Goal: Transaction & Acquisition: Purchase product/service

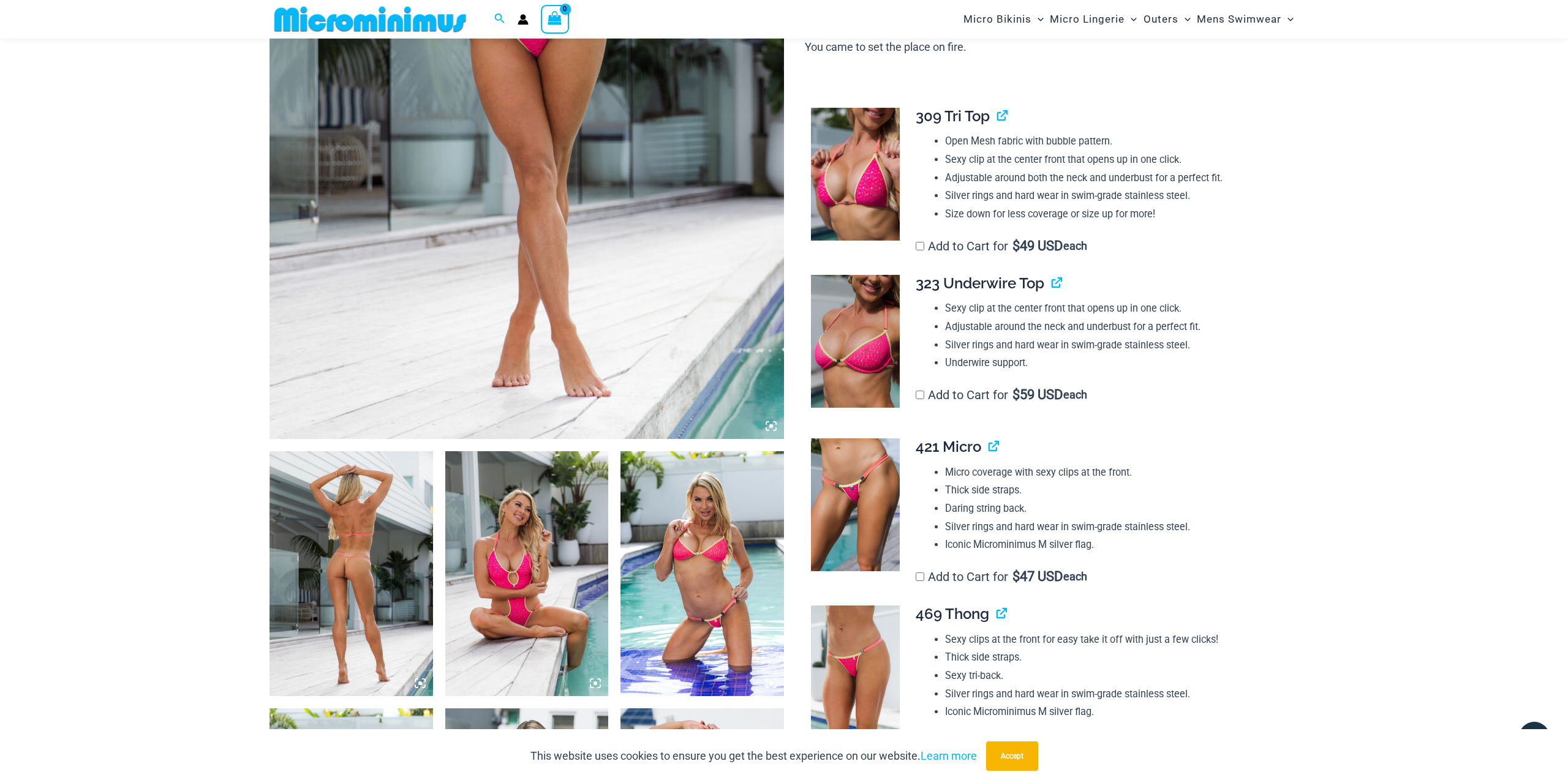
scroll to position [526, 0]
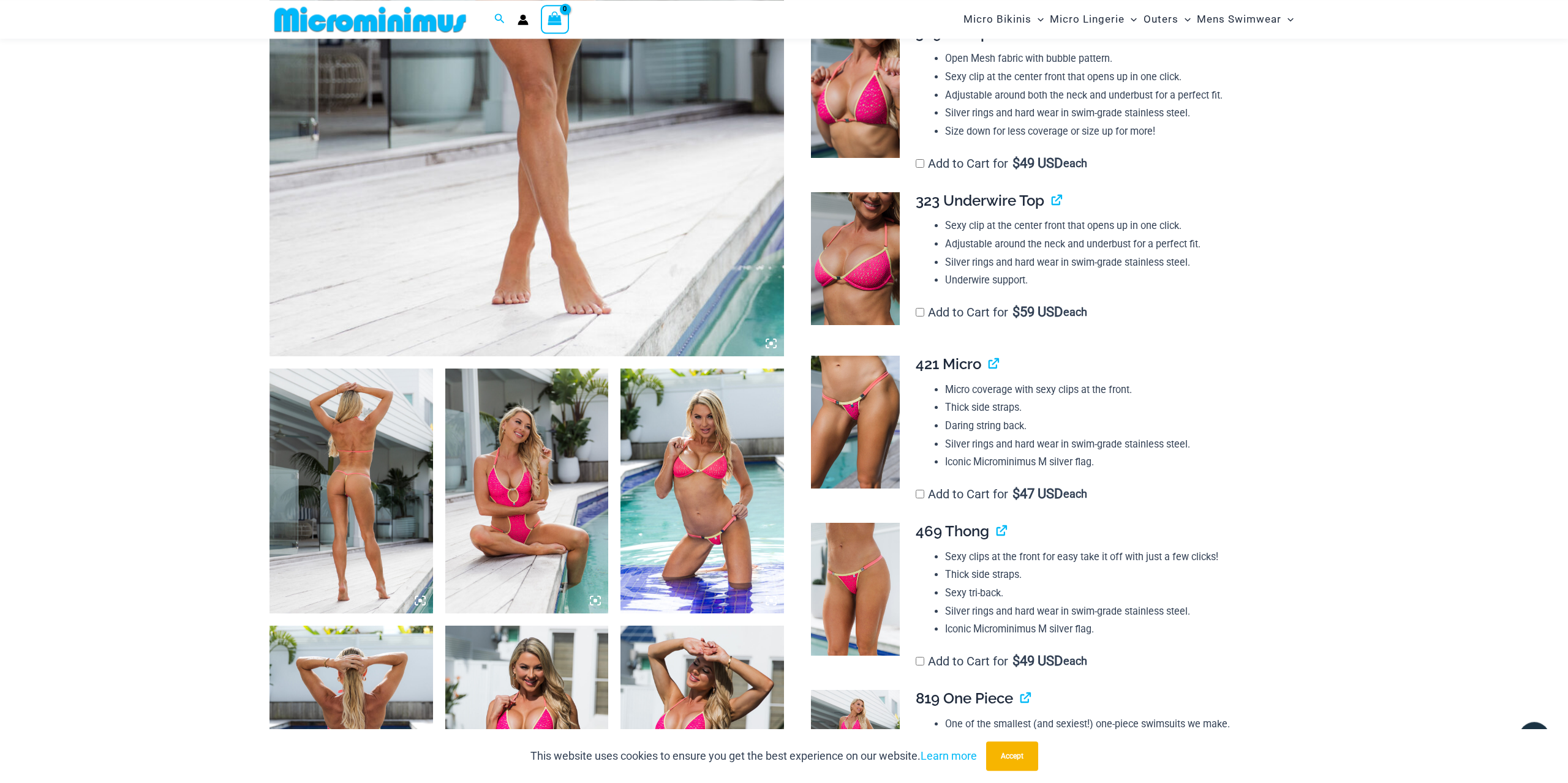
click at [400, 513] on img at bounding box center [351, 490] width 164 height 245
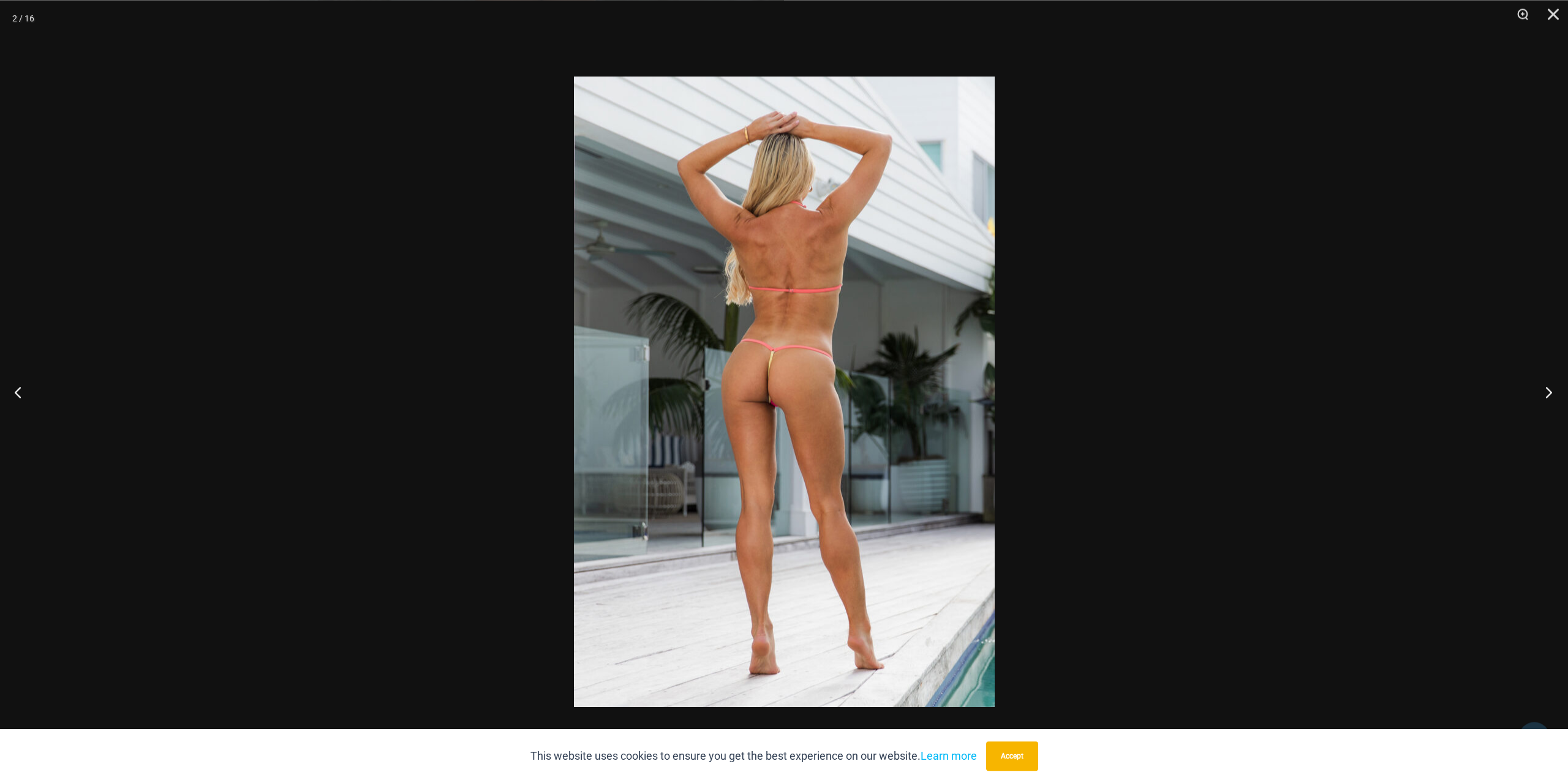
click at [1550, 393] on button "Next" at bounding box center [1545, 392] width 46 height 61
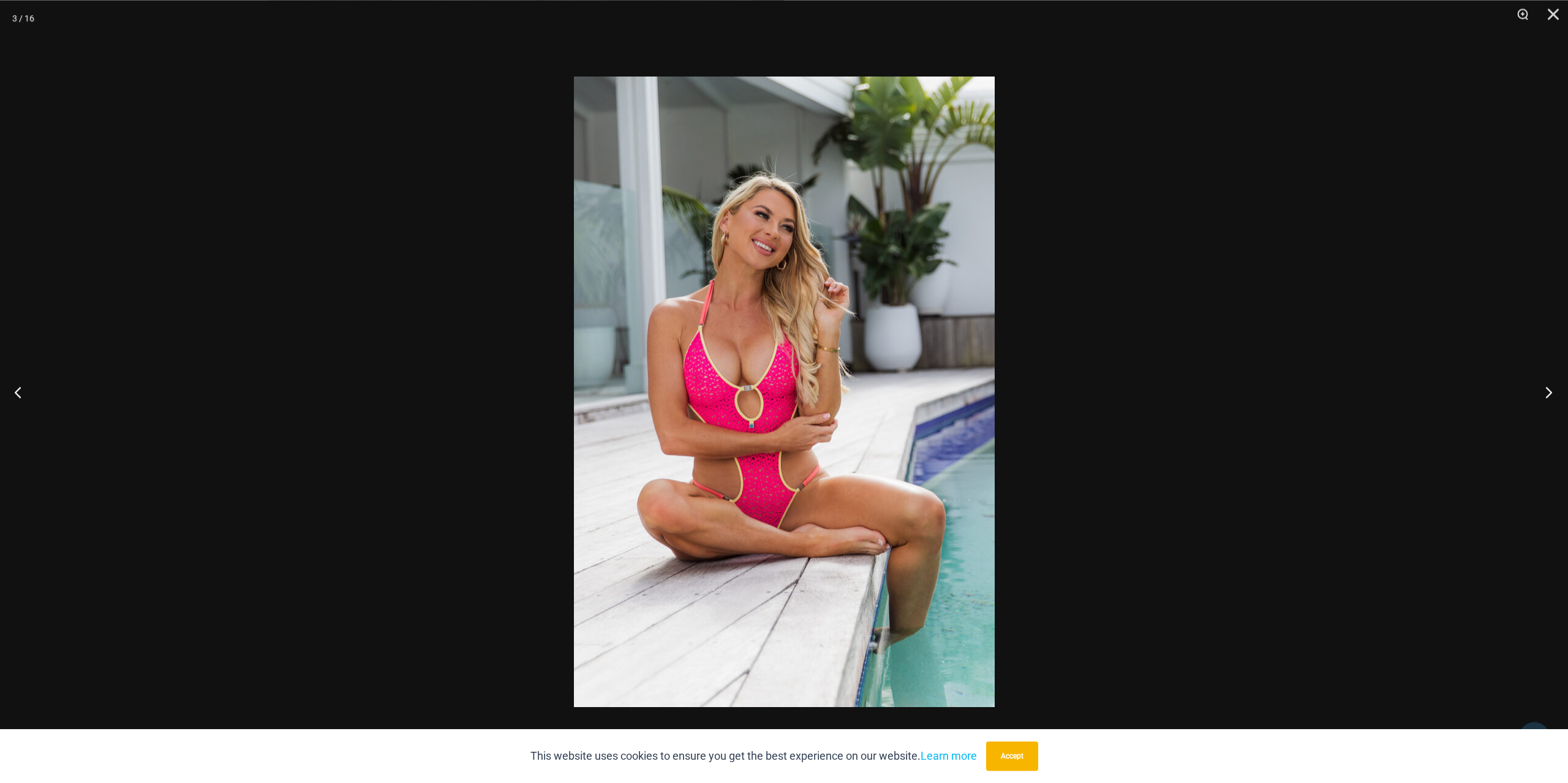
click at [1550, 393] on button "Next" at bounding box center [1545, 392] width 46 height 61
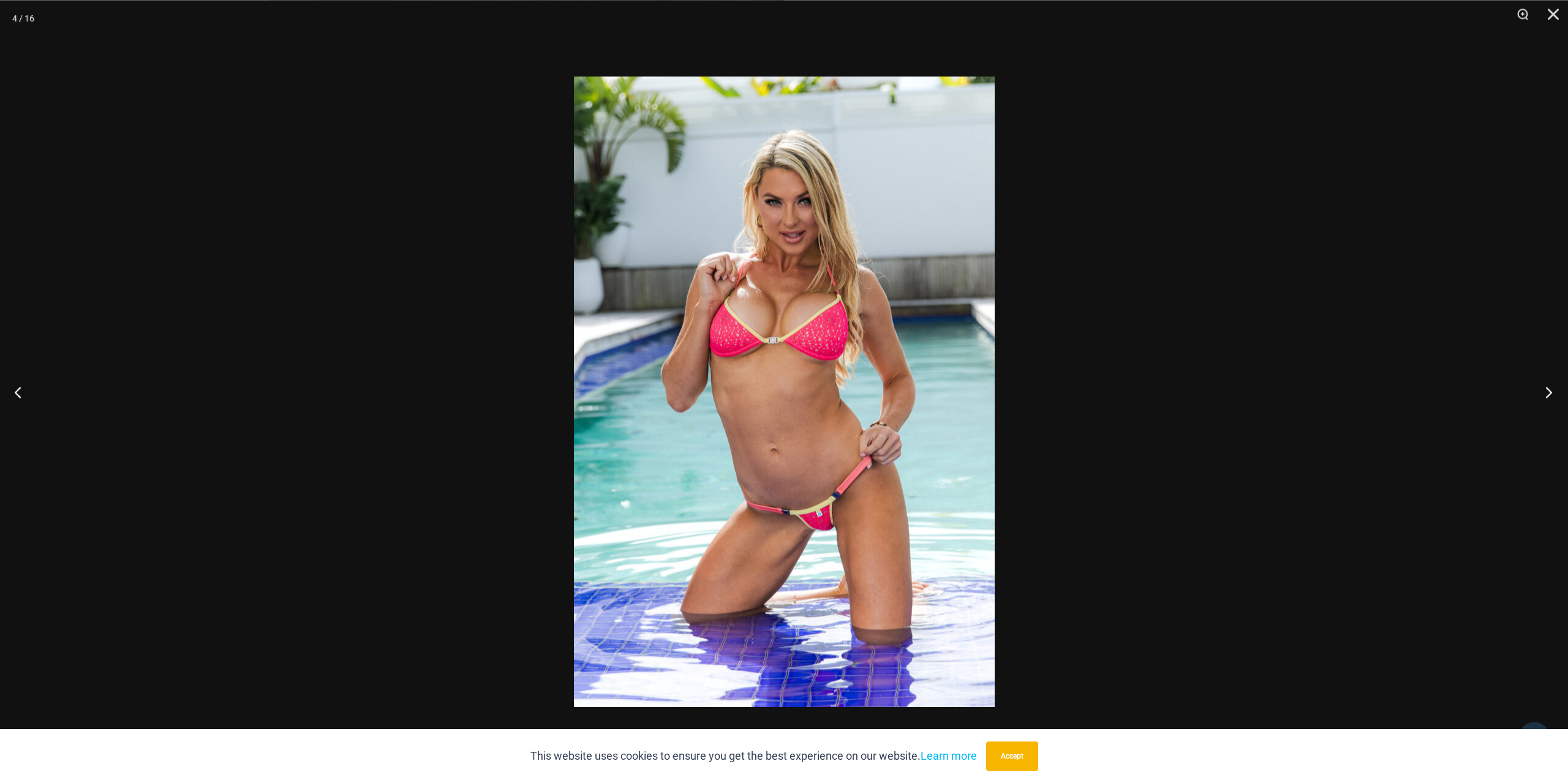
click at [1549, 394] on button "Next" at bounding box center [1545, 392] width 46 height 61
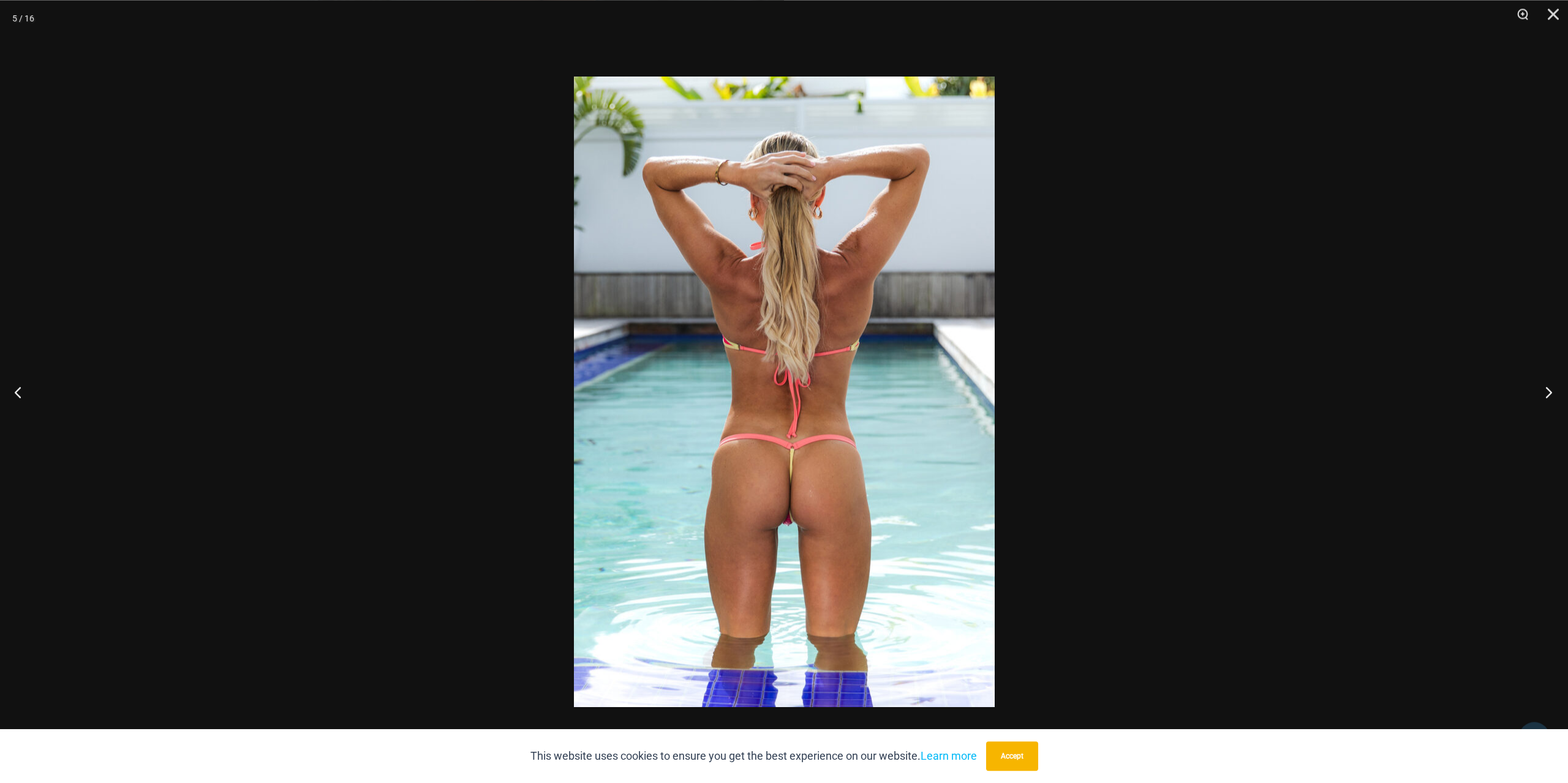
click at [1548, 394] on button "Next" at bounding box center [1545, 392] width 46 height 61
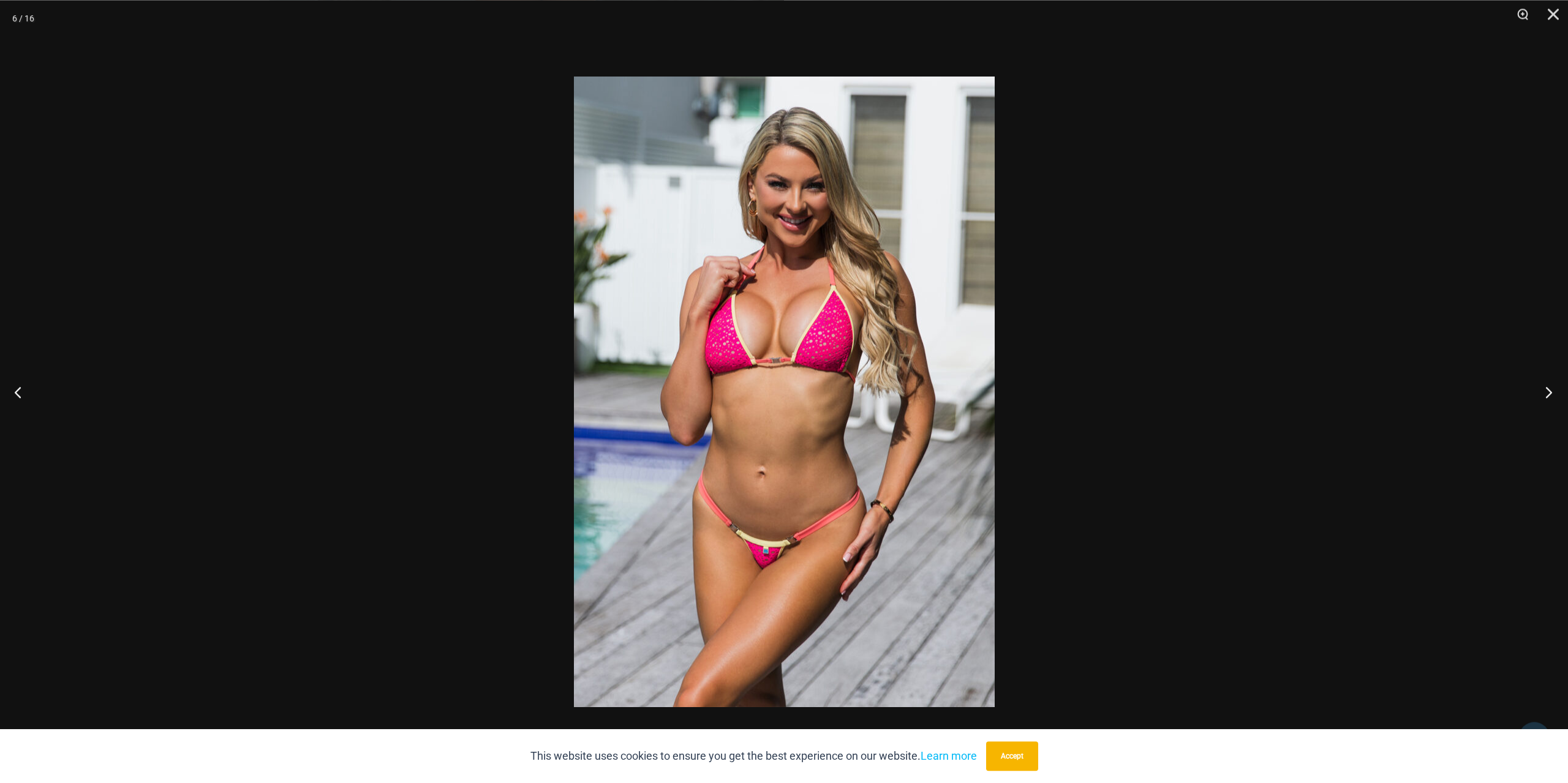
click at [1548, 395] on button "Next" at bounding box center [1545, 392] width 46 height 61
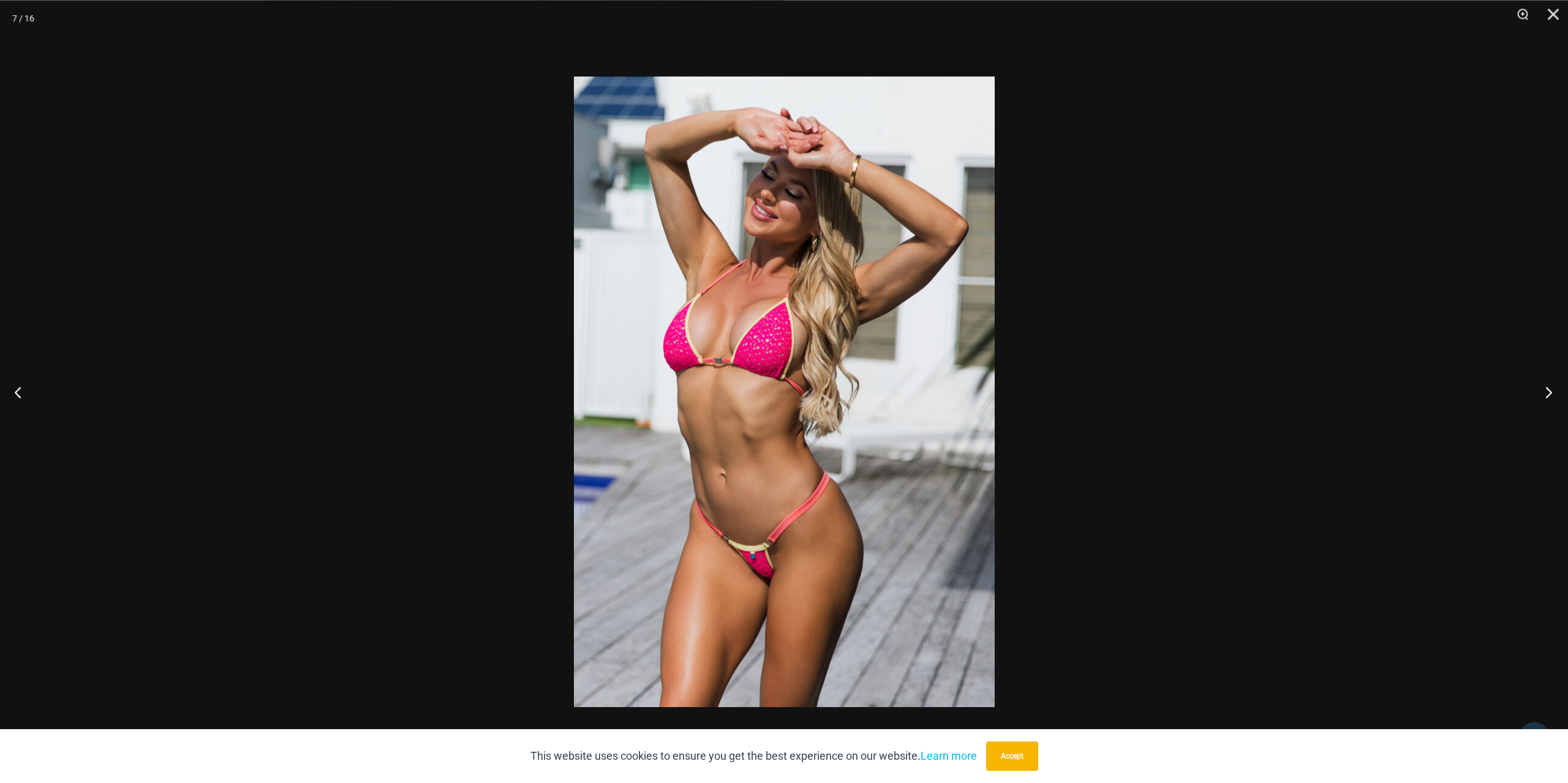
click at [1548, 395] on button "Next" at bounding box center [1545, 392] width 46 height 61
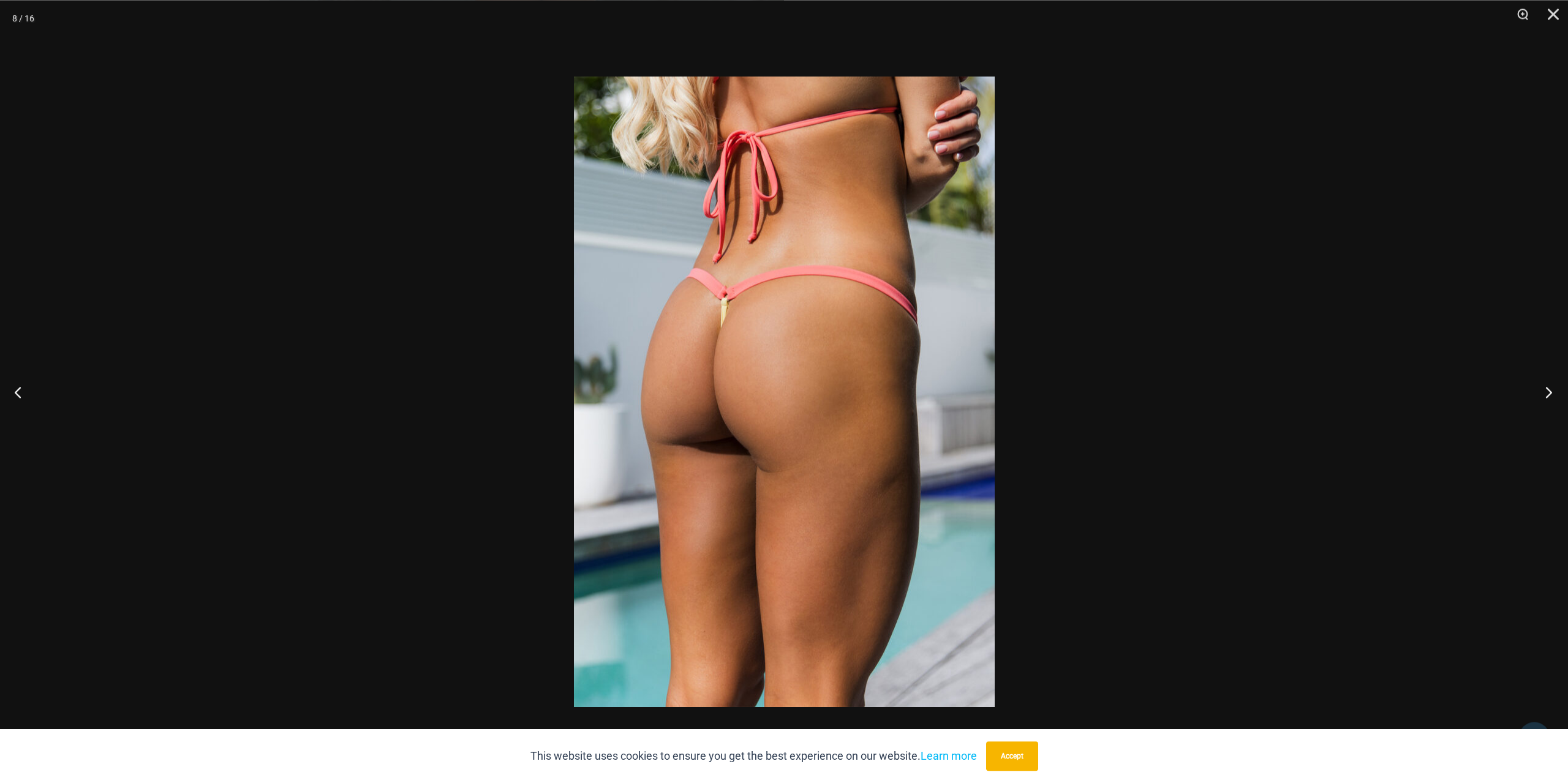
click at [1547, 396] on button "Next" at bounding box center [1545, 392] width 46 height 61
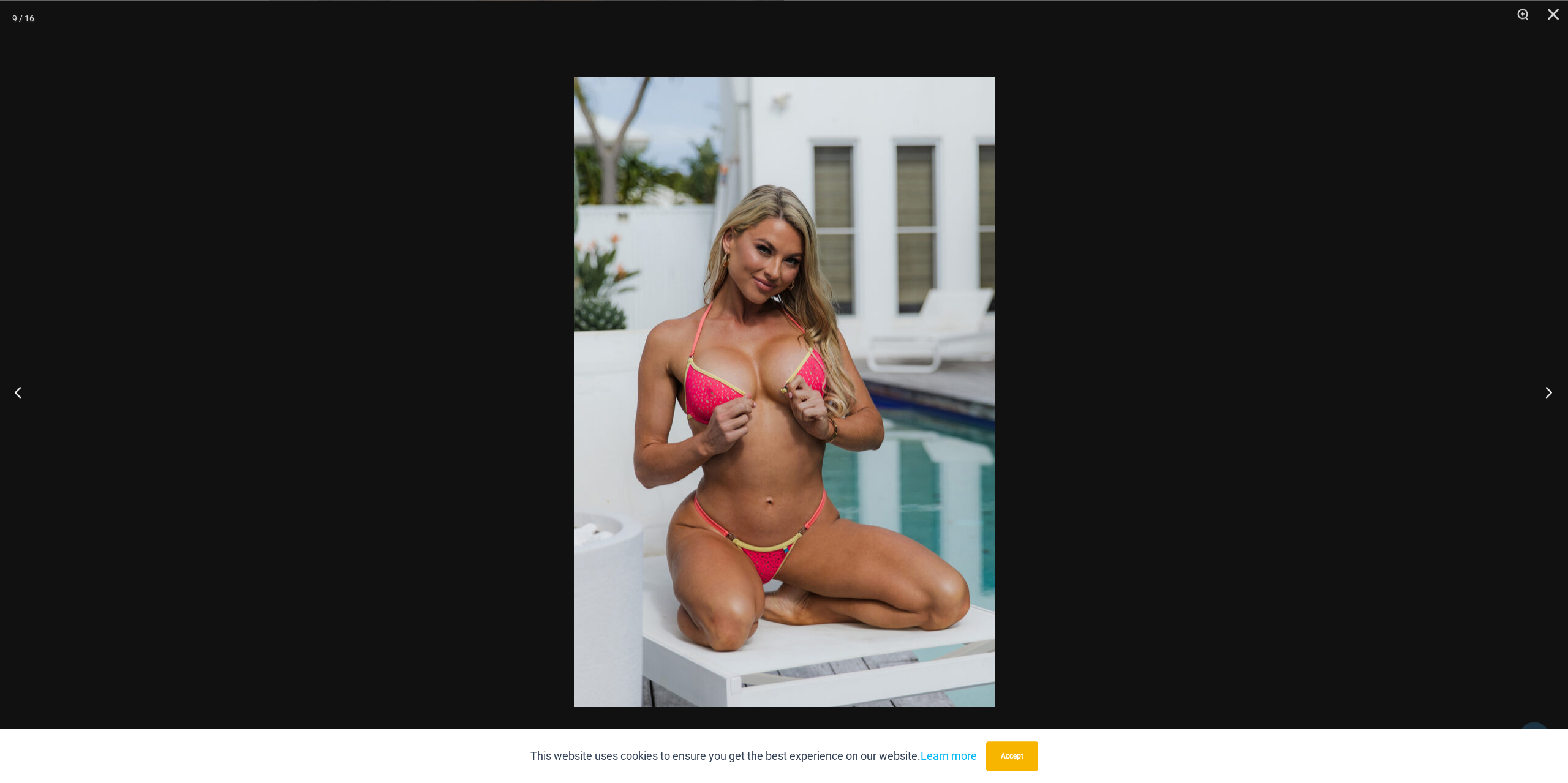
click at [1543, 400] on button "Next" at bounding box center [1545, 392] width 46 height 61
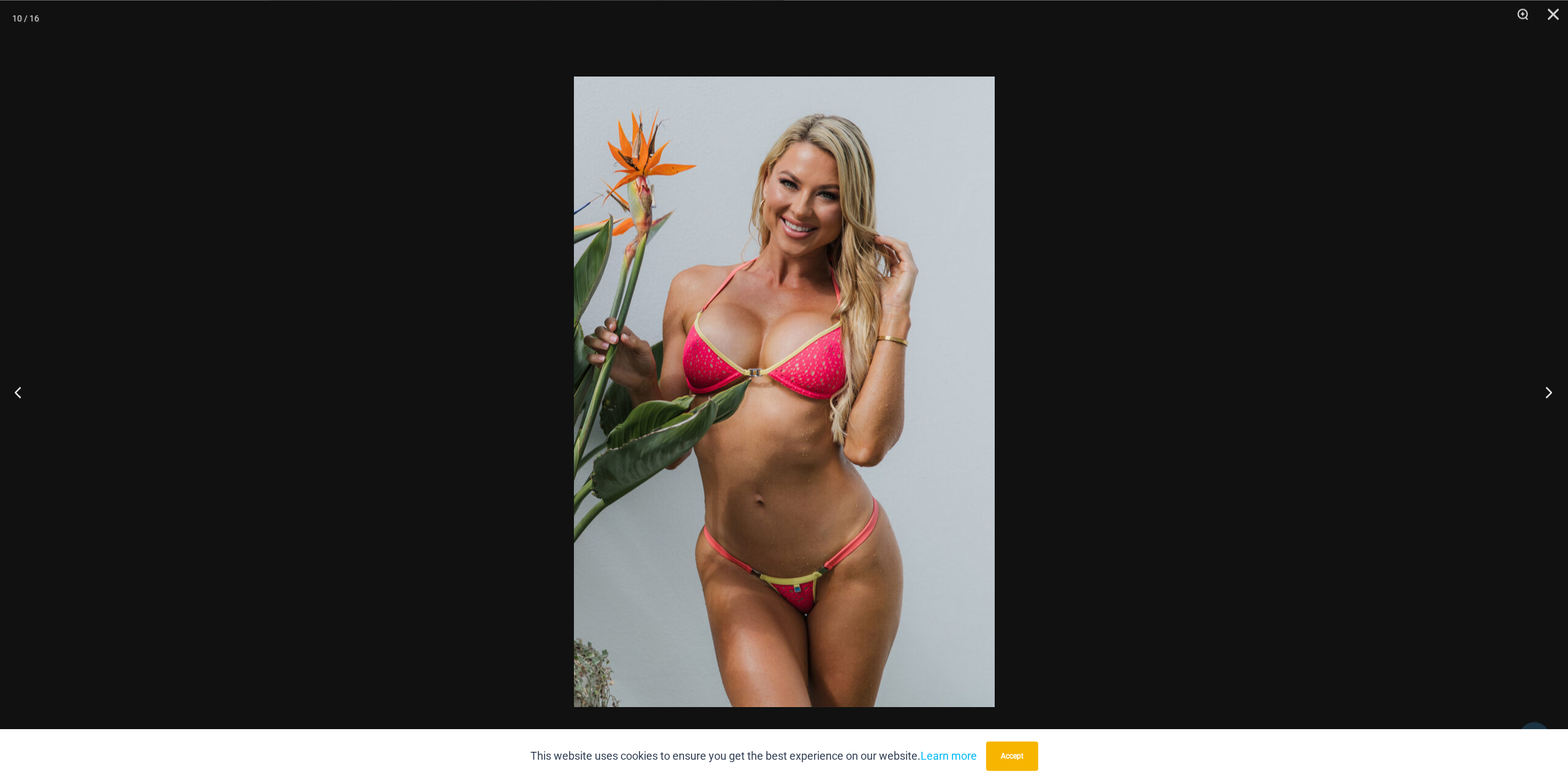
click at [1543, 400] on button "Next" at bounding box center [1545, 392] width 46 height 61
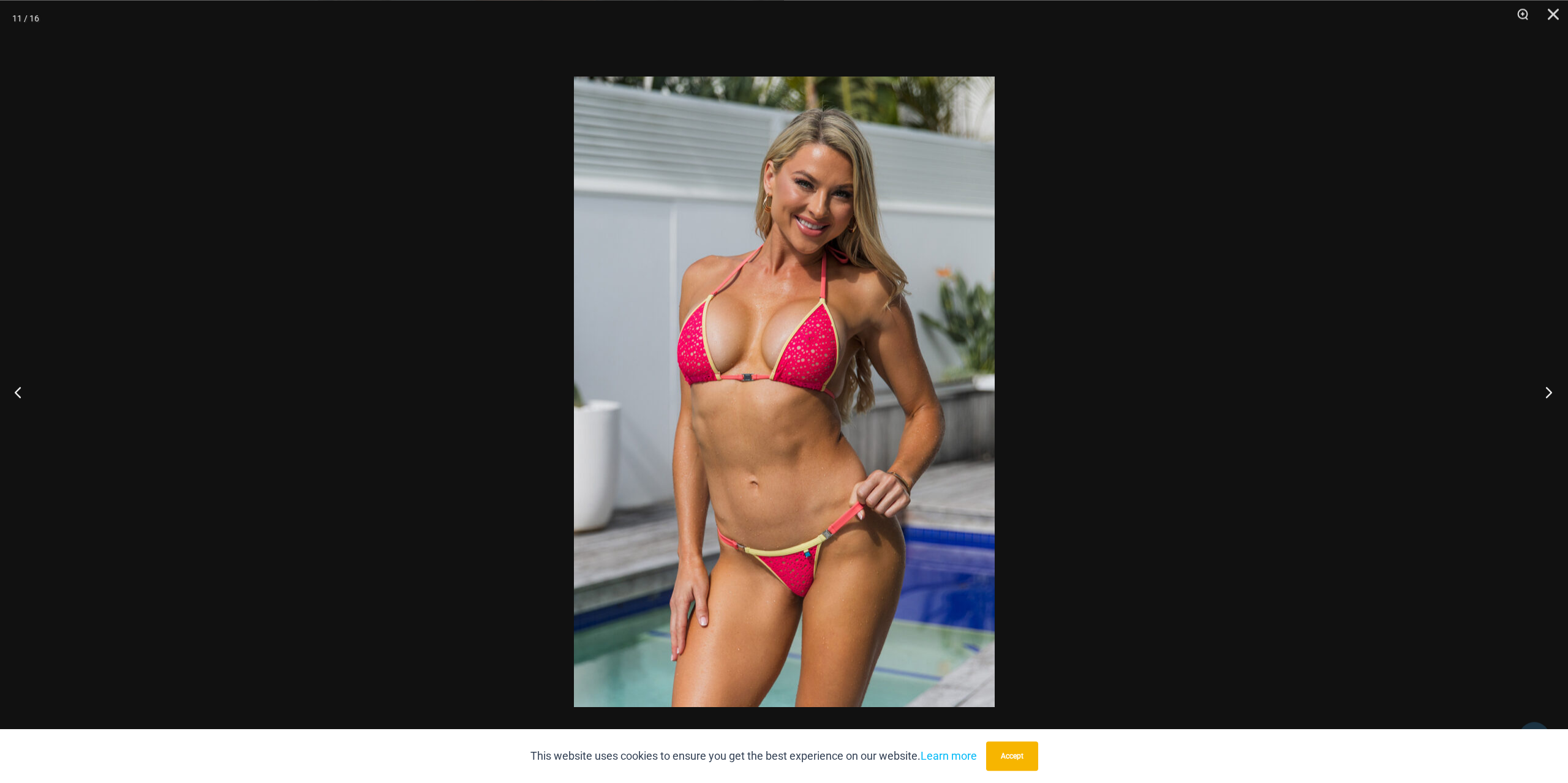
click at [1543, 400] on button "Next" at bounding box center [1545, 392] width 46 height 61
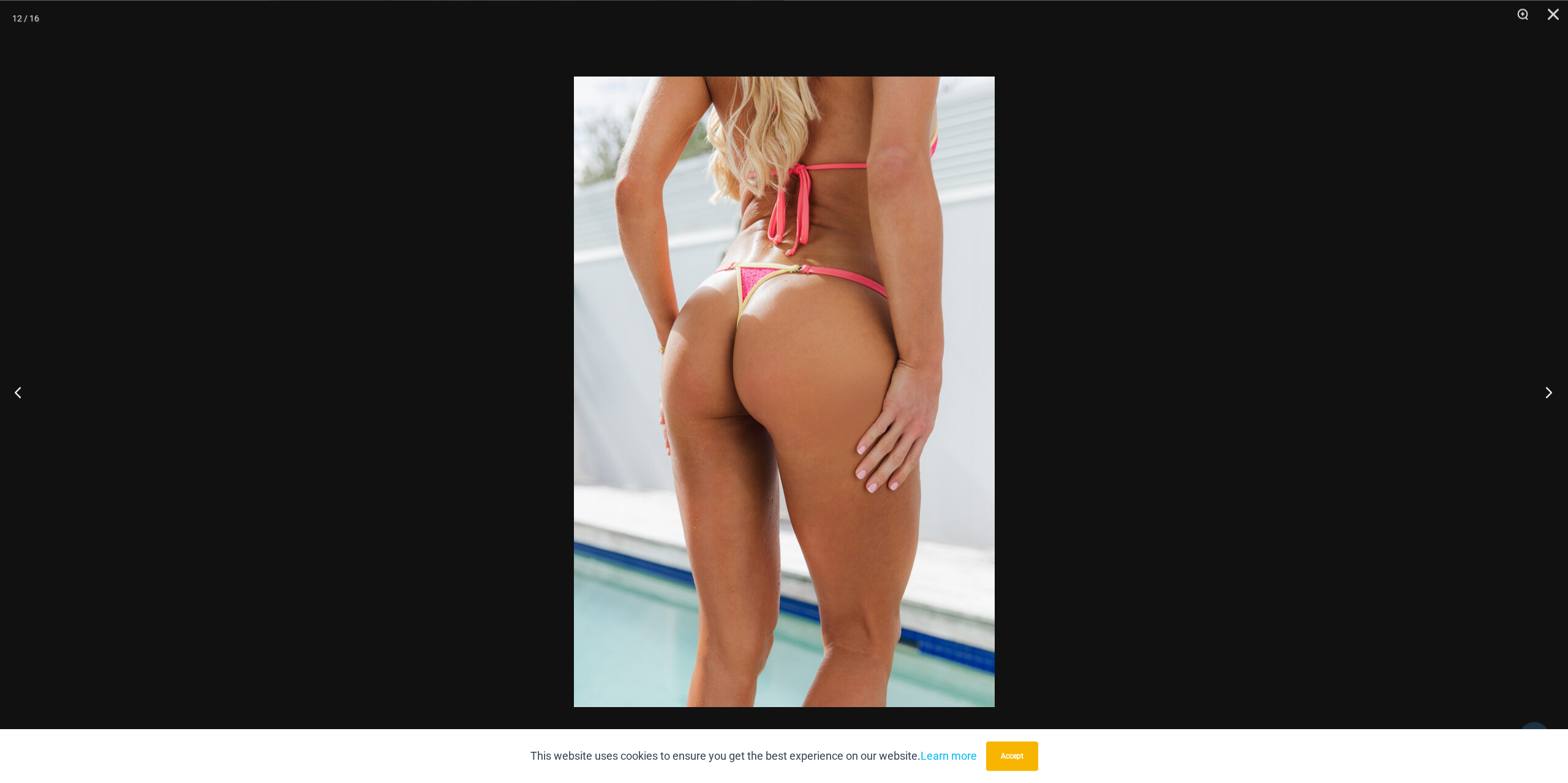
click at [1543, 400] on button "Next" at bounding box center [1545, 392] width 46 height 61
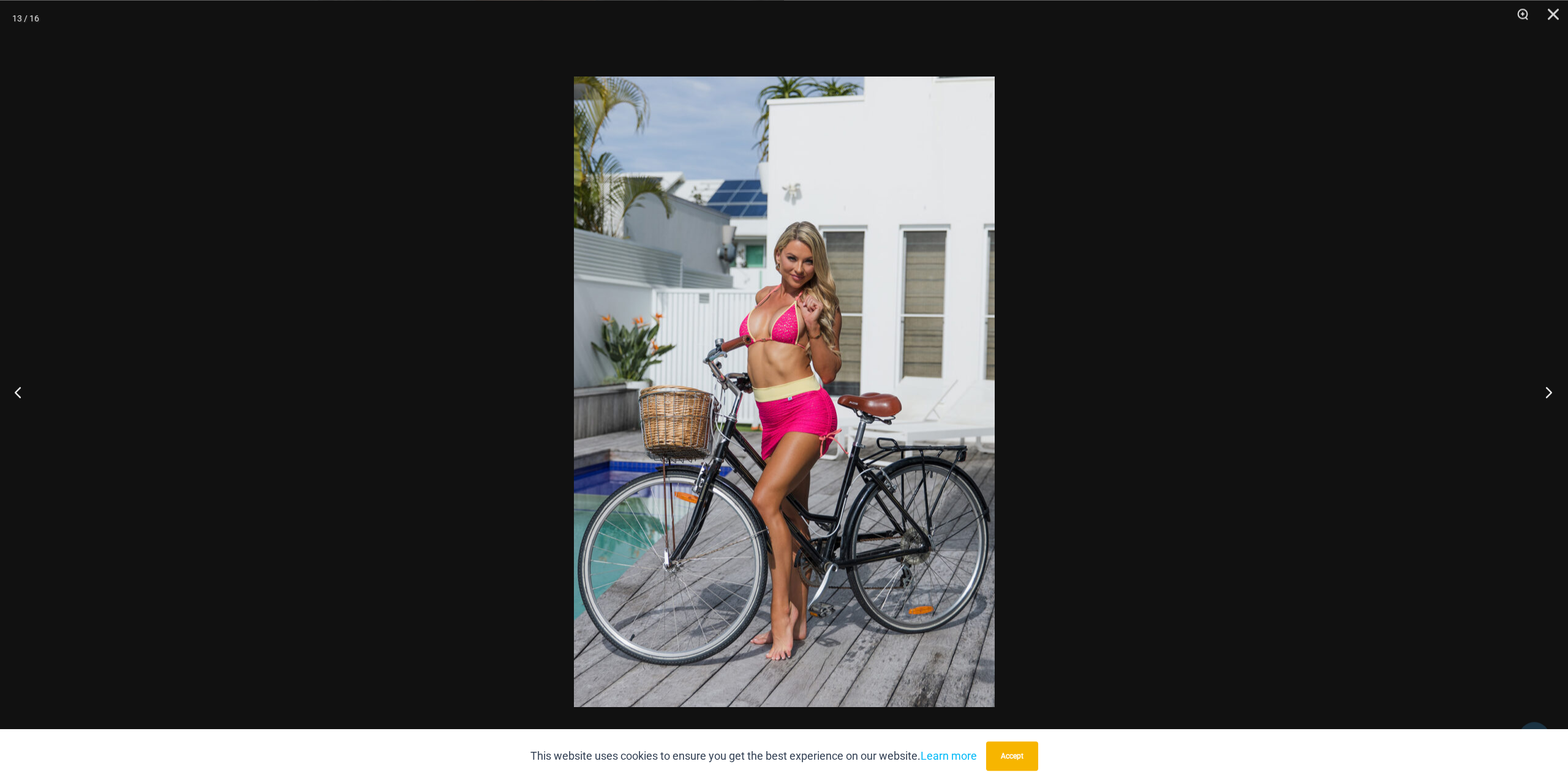
click at [1538, 404] on button "Next" at bounding box center [1545, 392] width 46 height 61
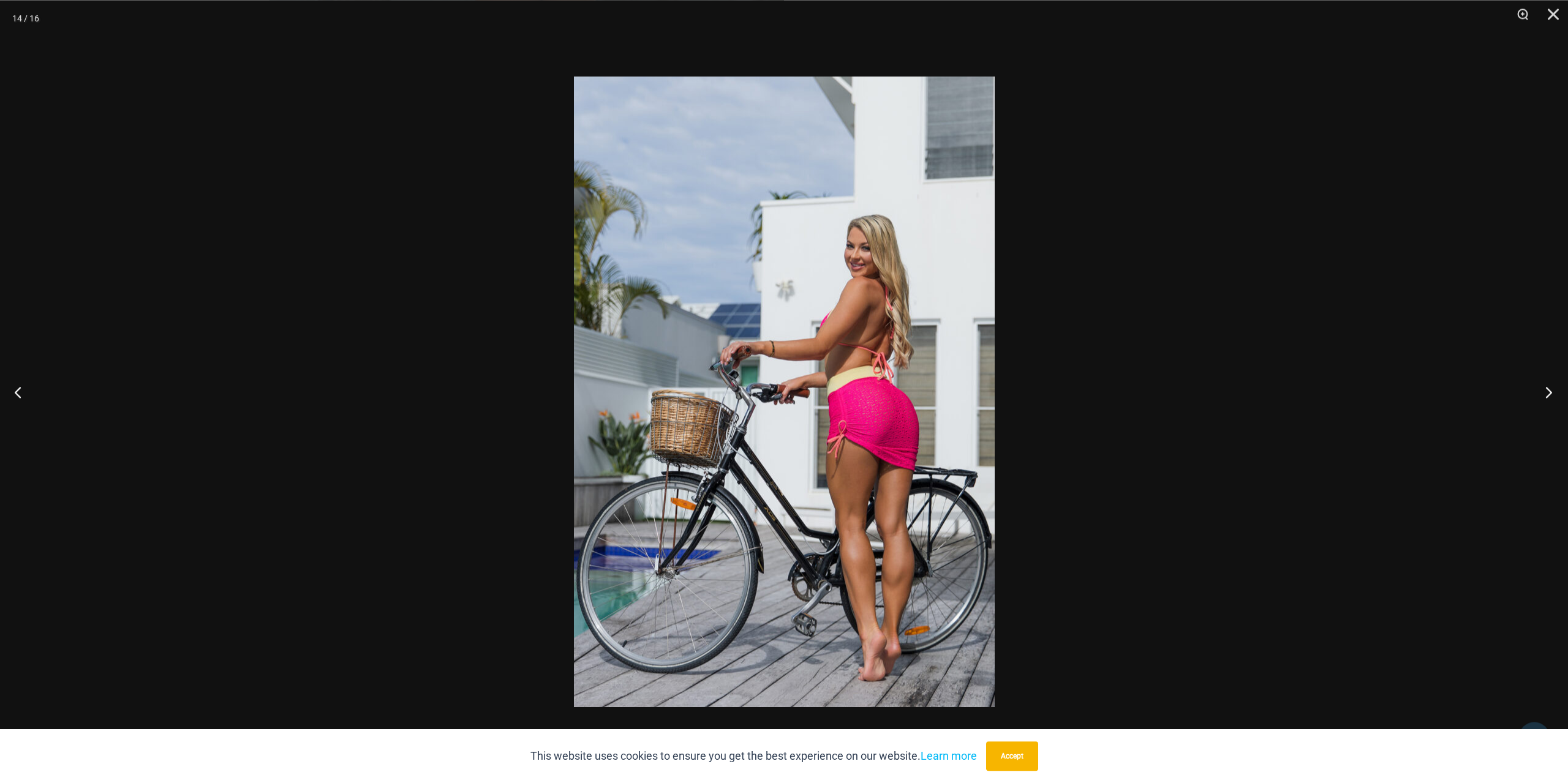
click at [1538, 404] on button "Next" at bounding box center [1545, 392] width 46 height 61
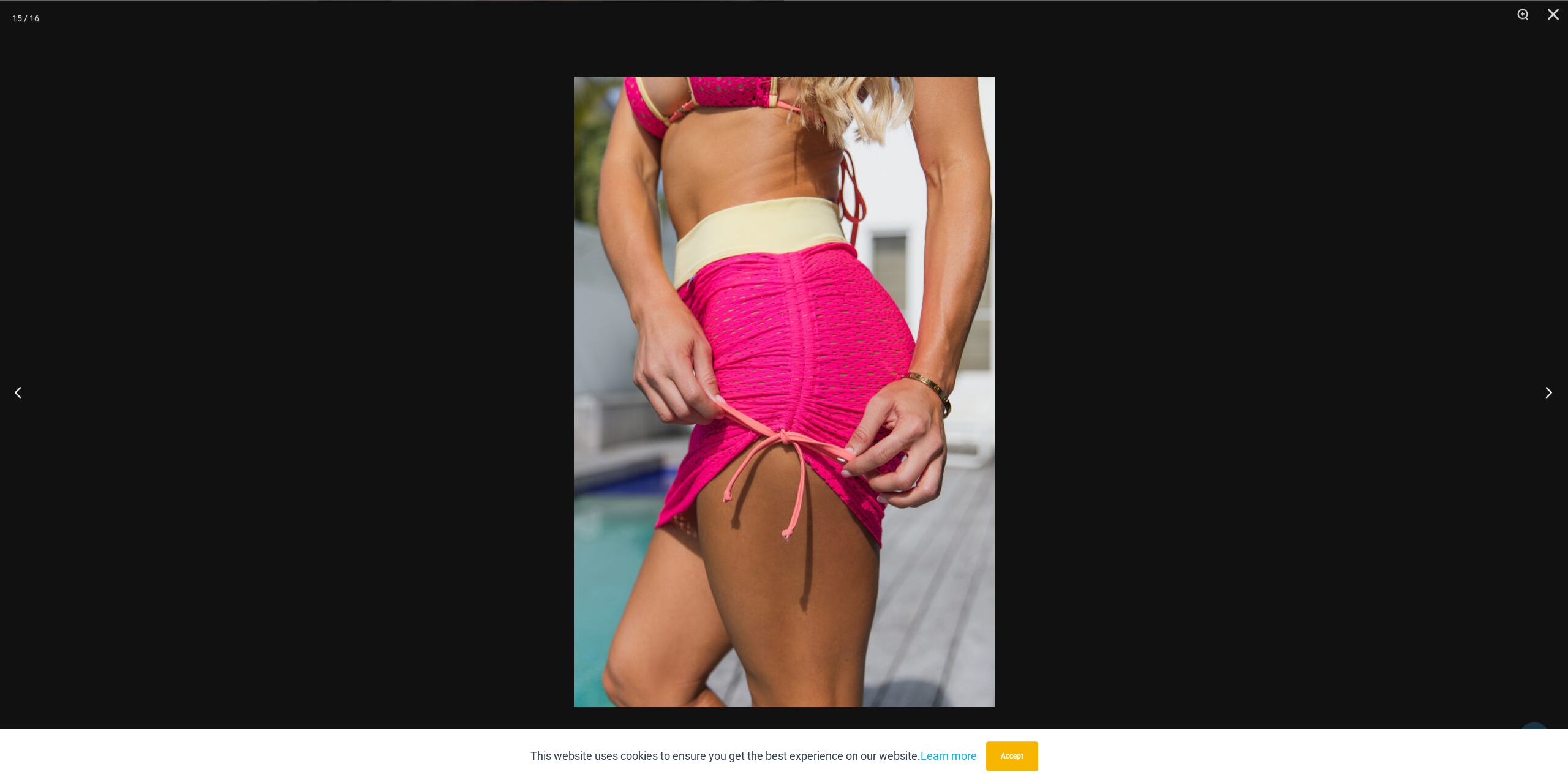
click at [1538, 404] on button "Next" at bounding box center [1545, 392] width 46 height 61
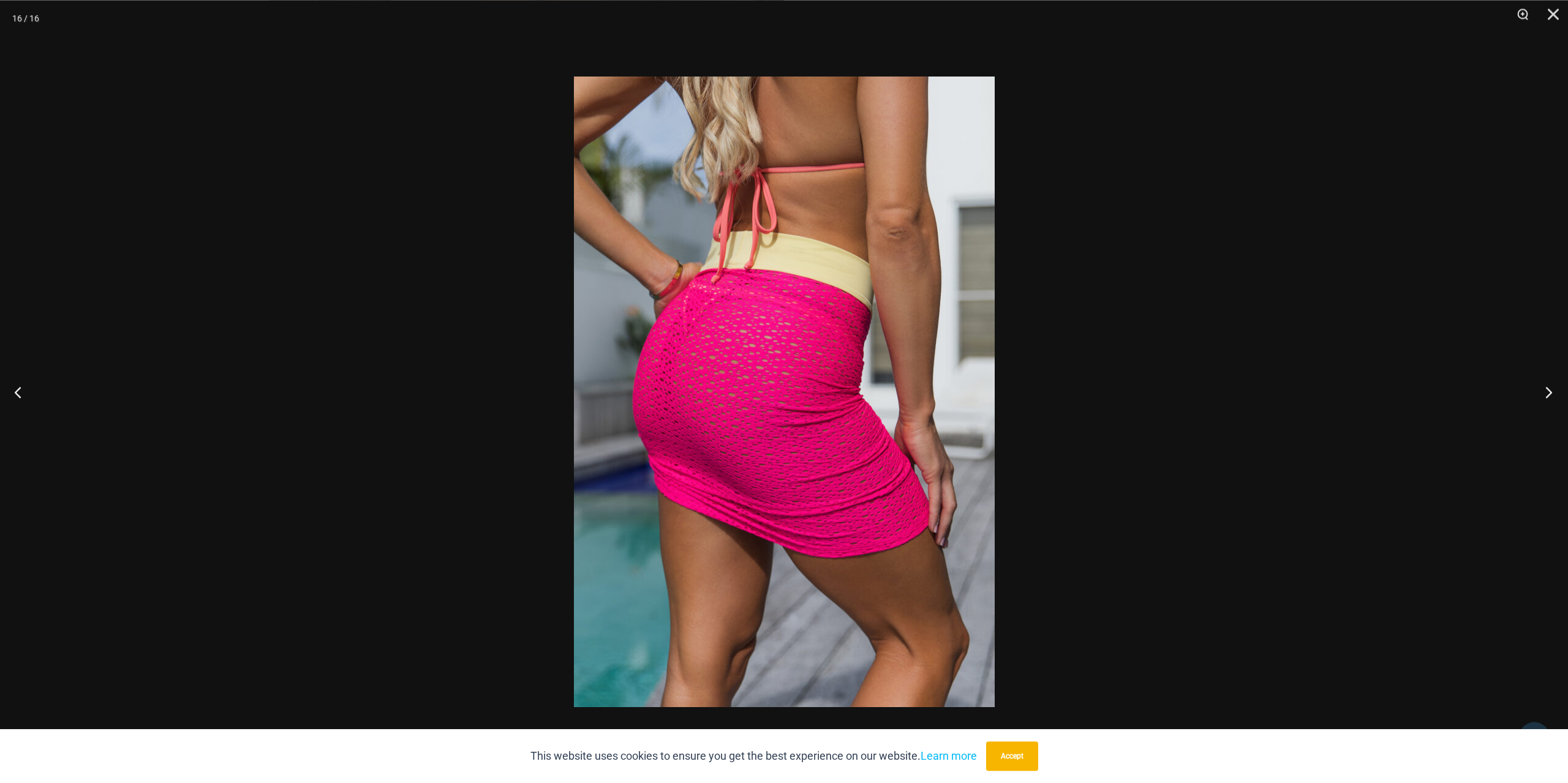
click at [1538, 404] on button "Next" at bounding box center [1545, 392] width 46 height 61
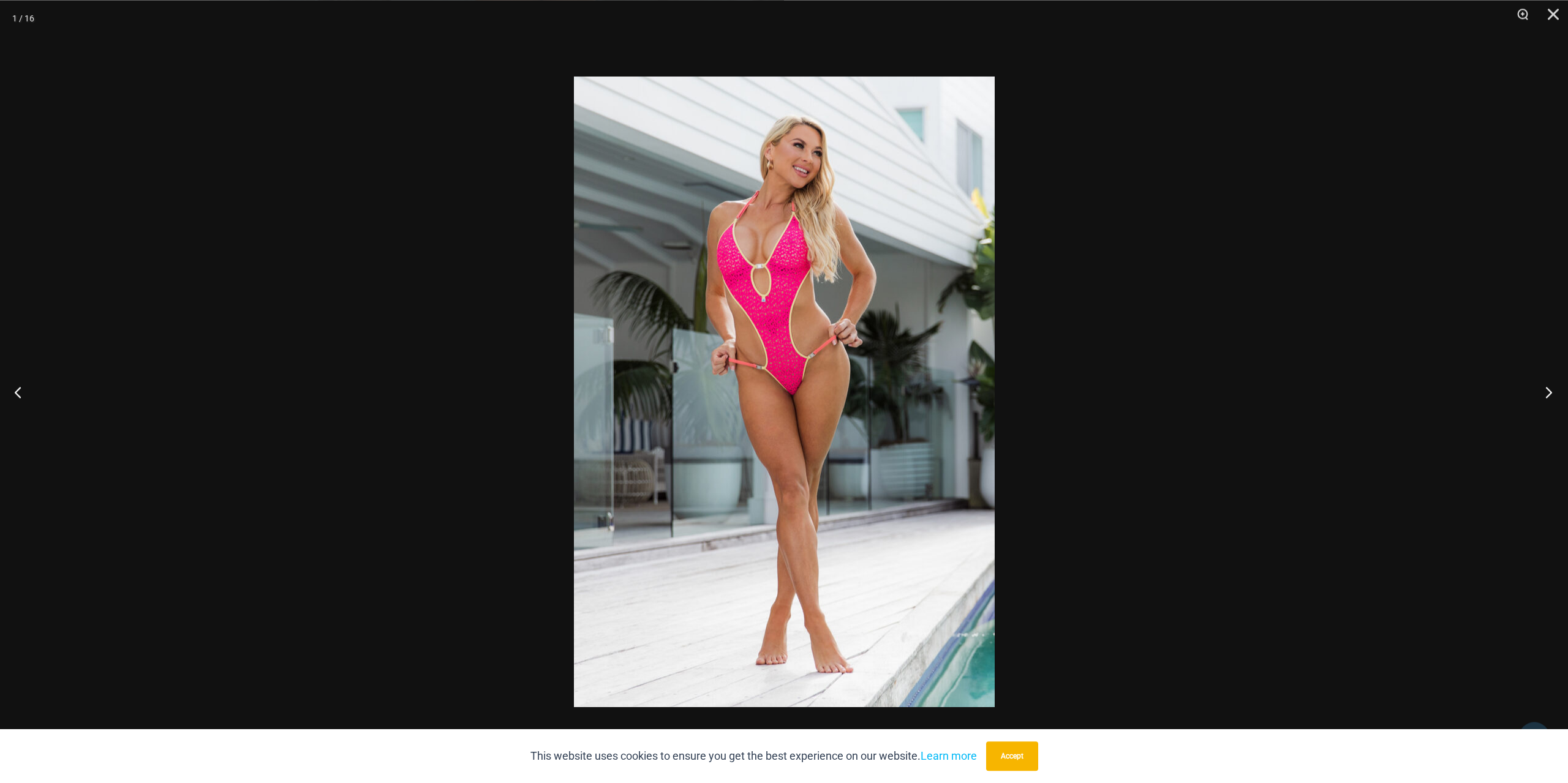
click at [1538, 404] on button "Next" at bounding box center [1545, 392] width 46 height 61
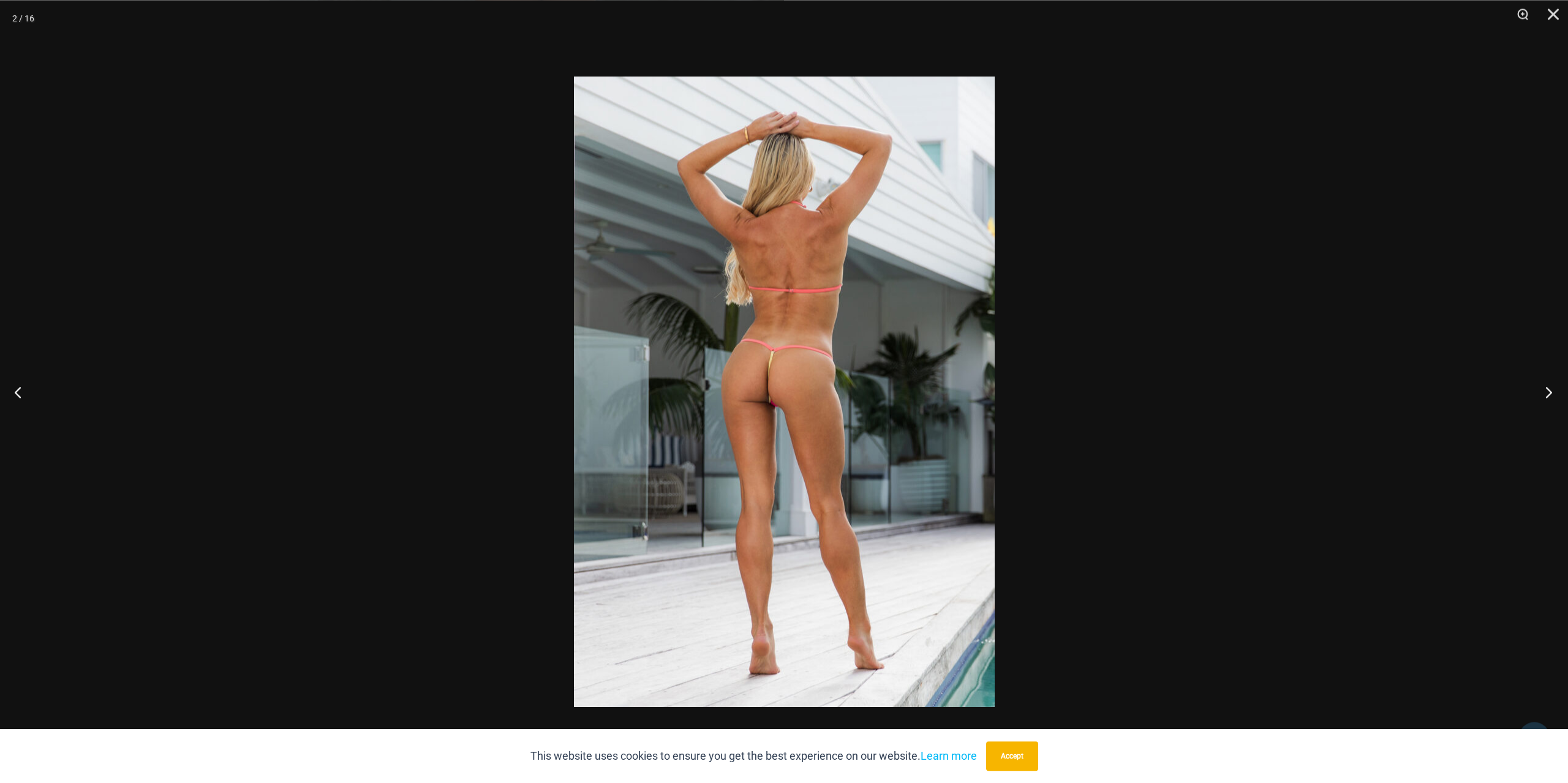
click at [1534, 408] on button "Next" at bounding box center [1545, 392] width 46 height 61
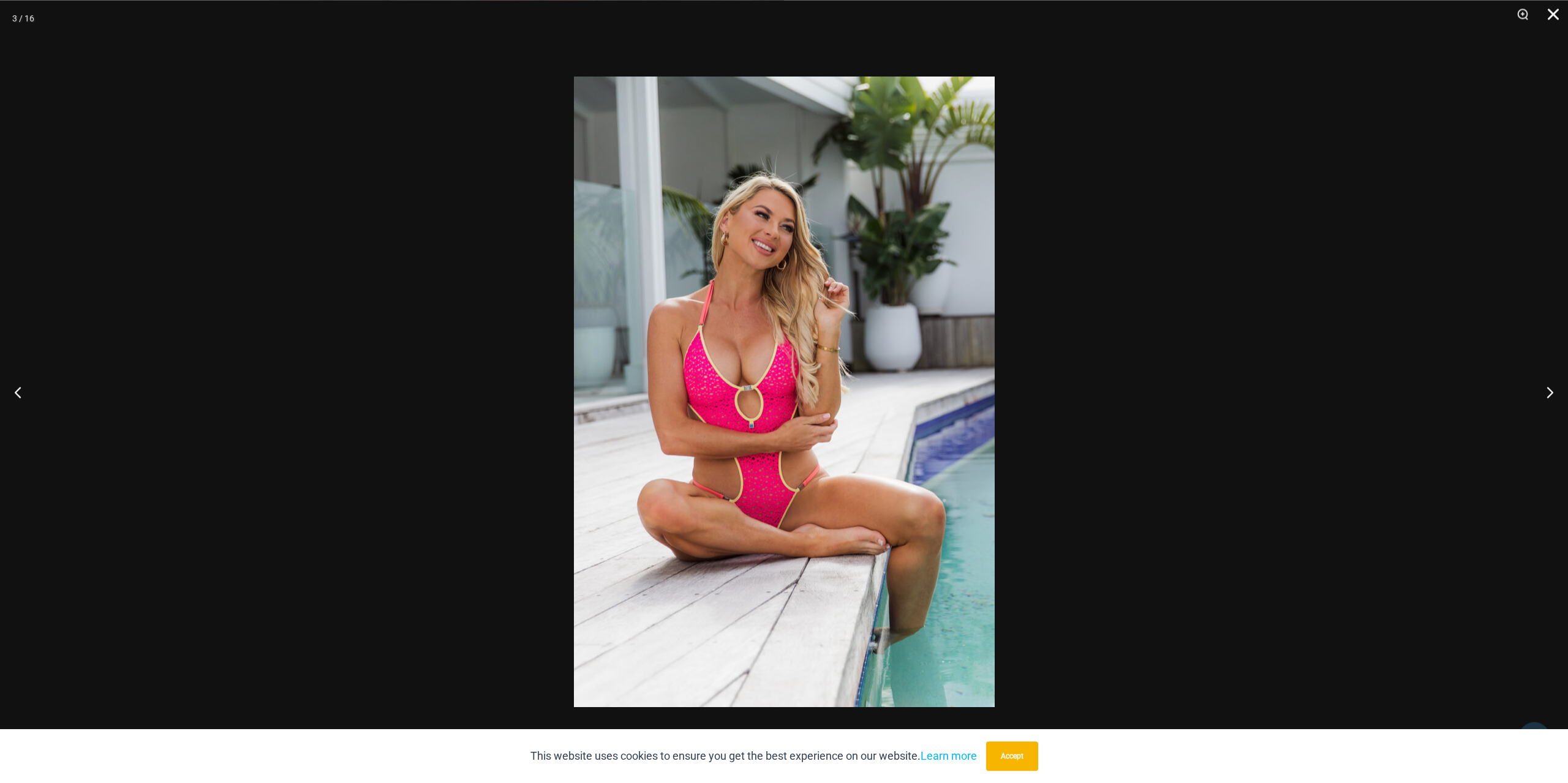
click at [1551, 9] on button "Close" at bounding box center [1548, 18] width 31 height 36
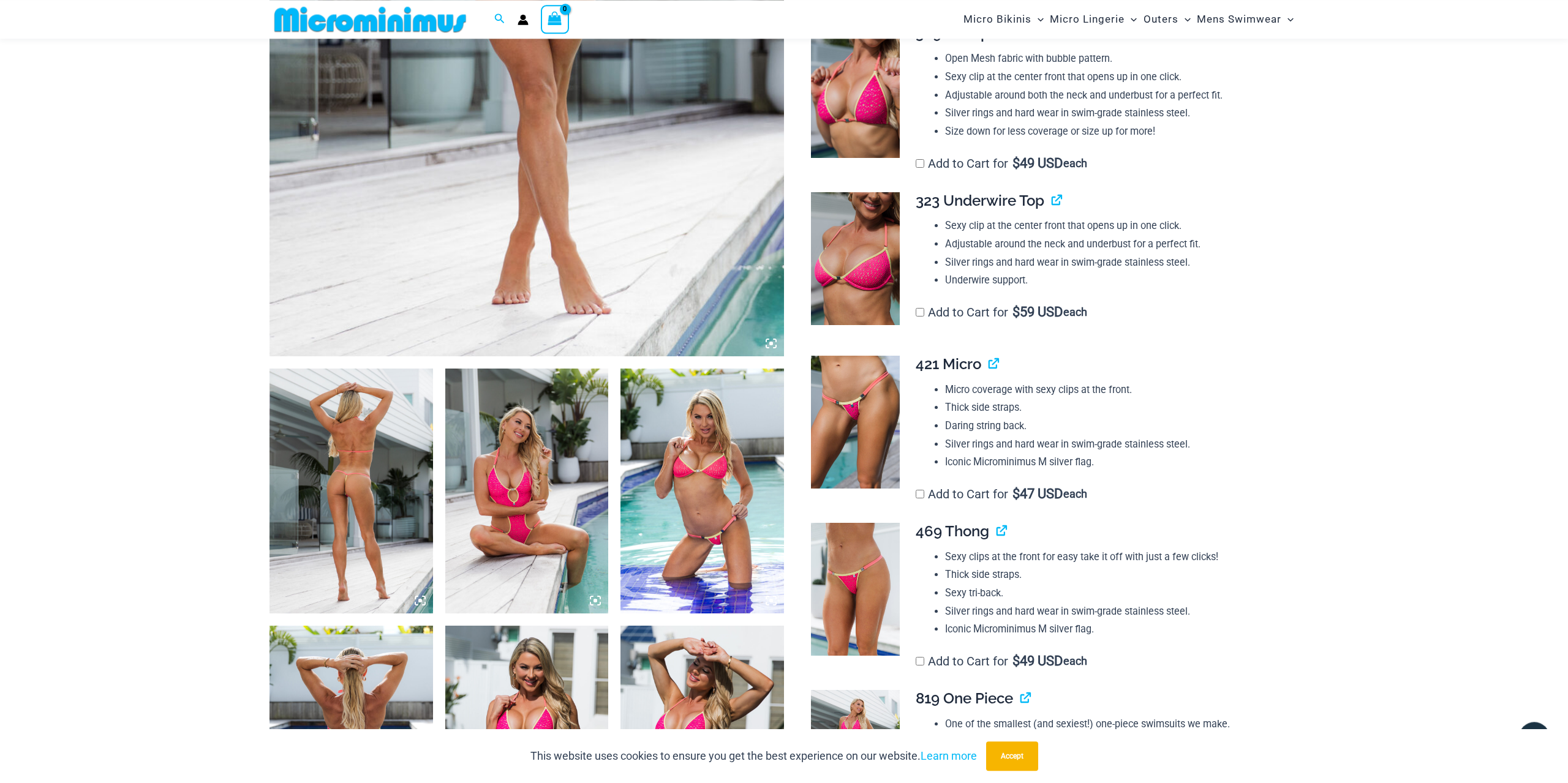
click at [968, 364] on span "421 Micro" at bounding box center [949, 364] width 66 height 17
click at [989, 366] on link "View product" at bounding box center [989, 364] width 0 height 17
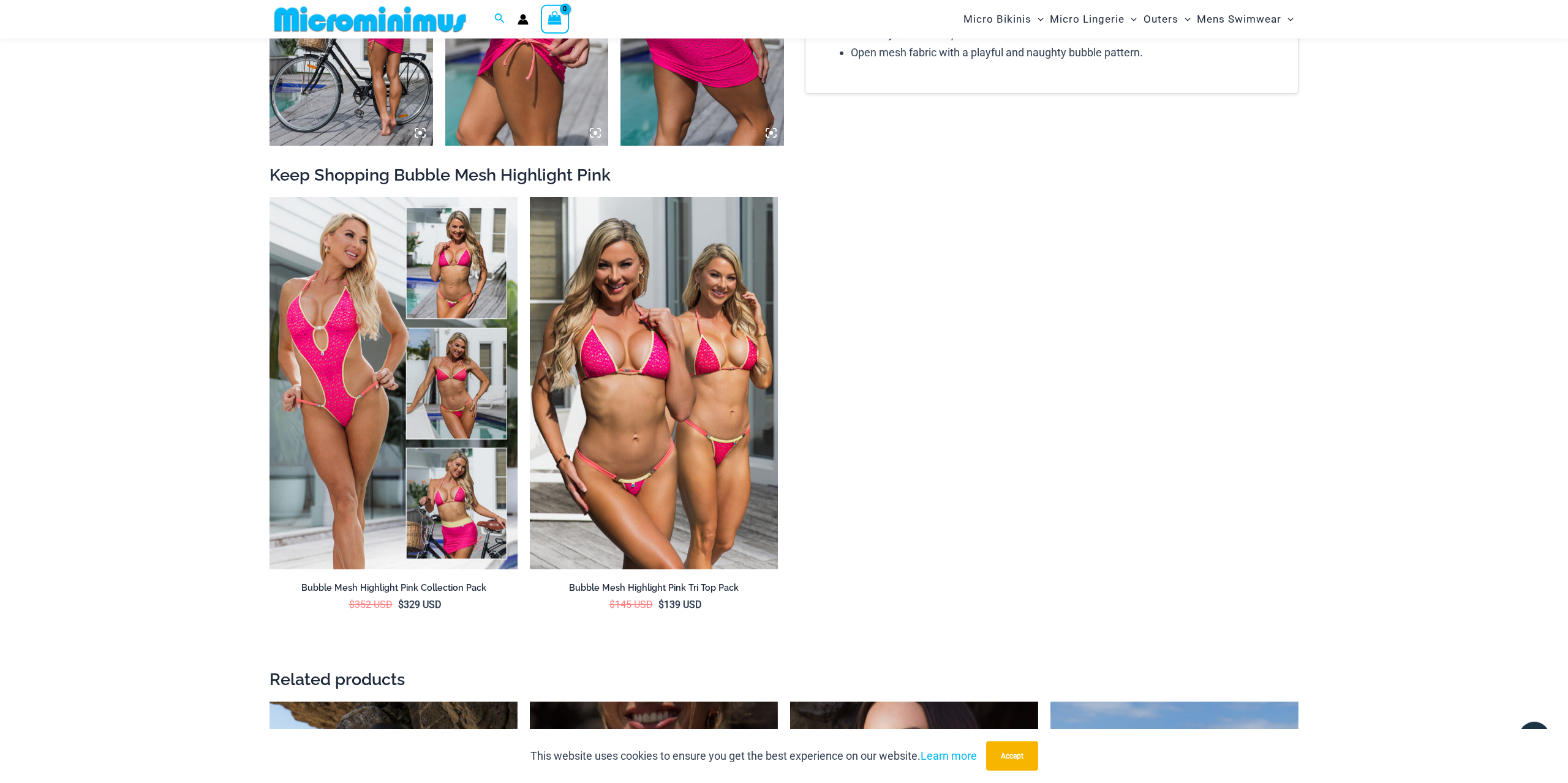
scroll to position [2027, 0]
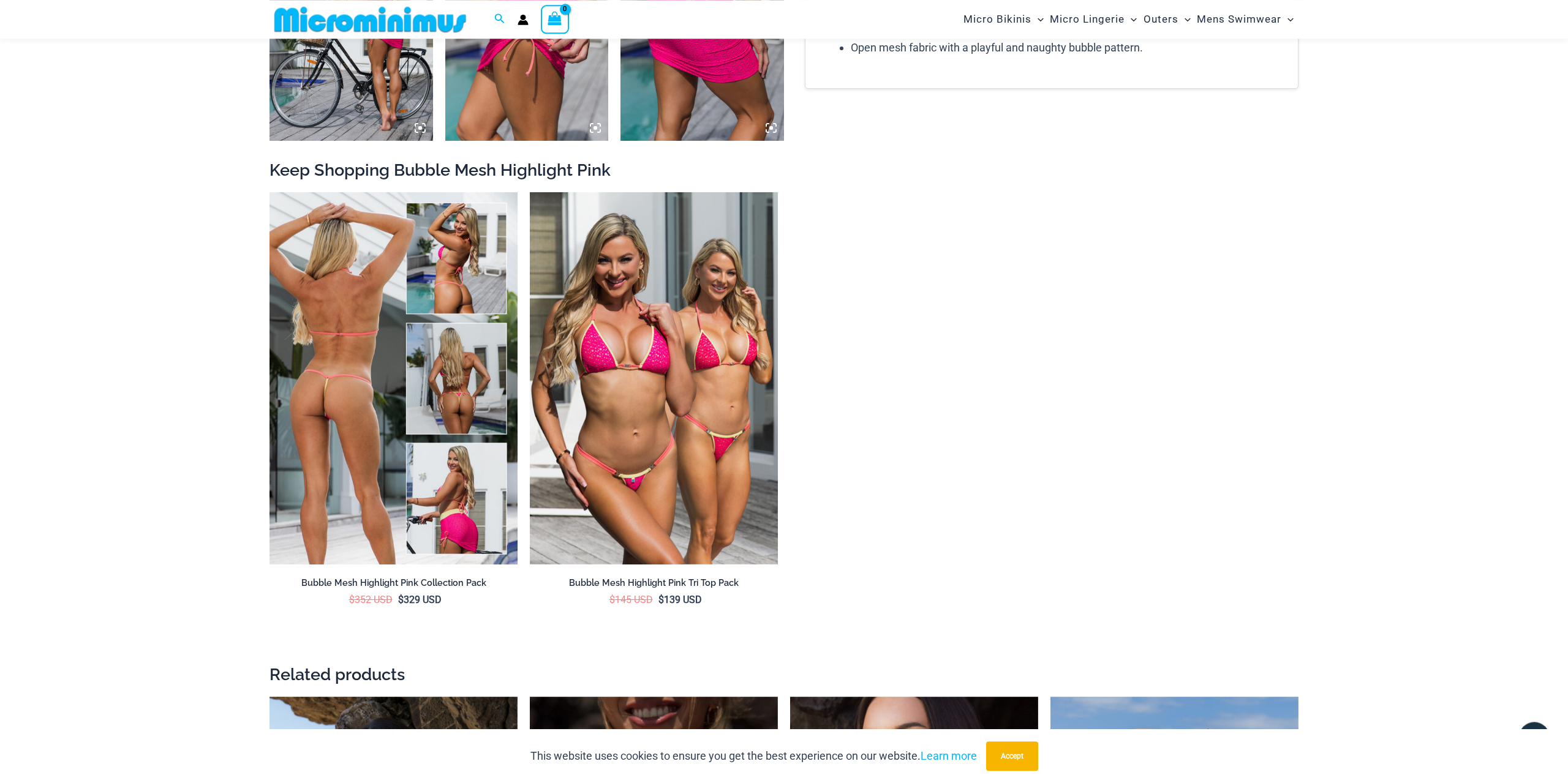
drag, startPoint x: 449, startPoint y: 274, endPoint x: 451, endPoint y: 258, distance: 16.1
click at [450, 272] on img at bounding box center [393, 378] width 248 height 372
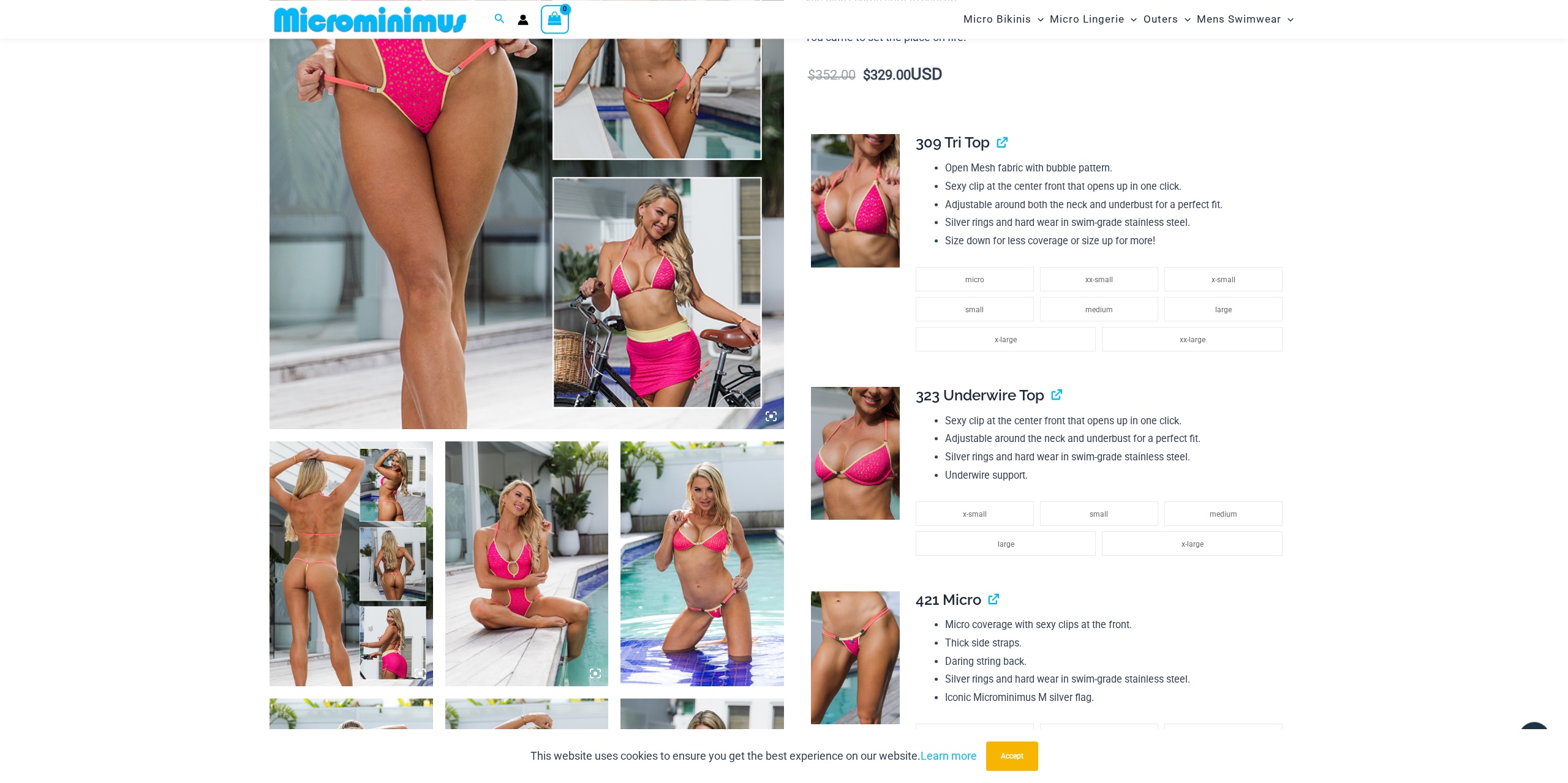
scroll to position [456, 0]
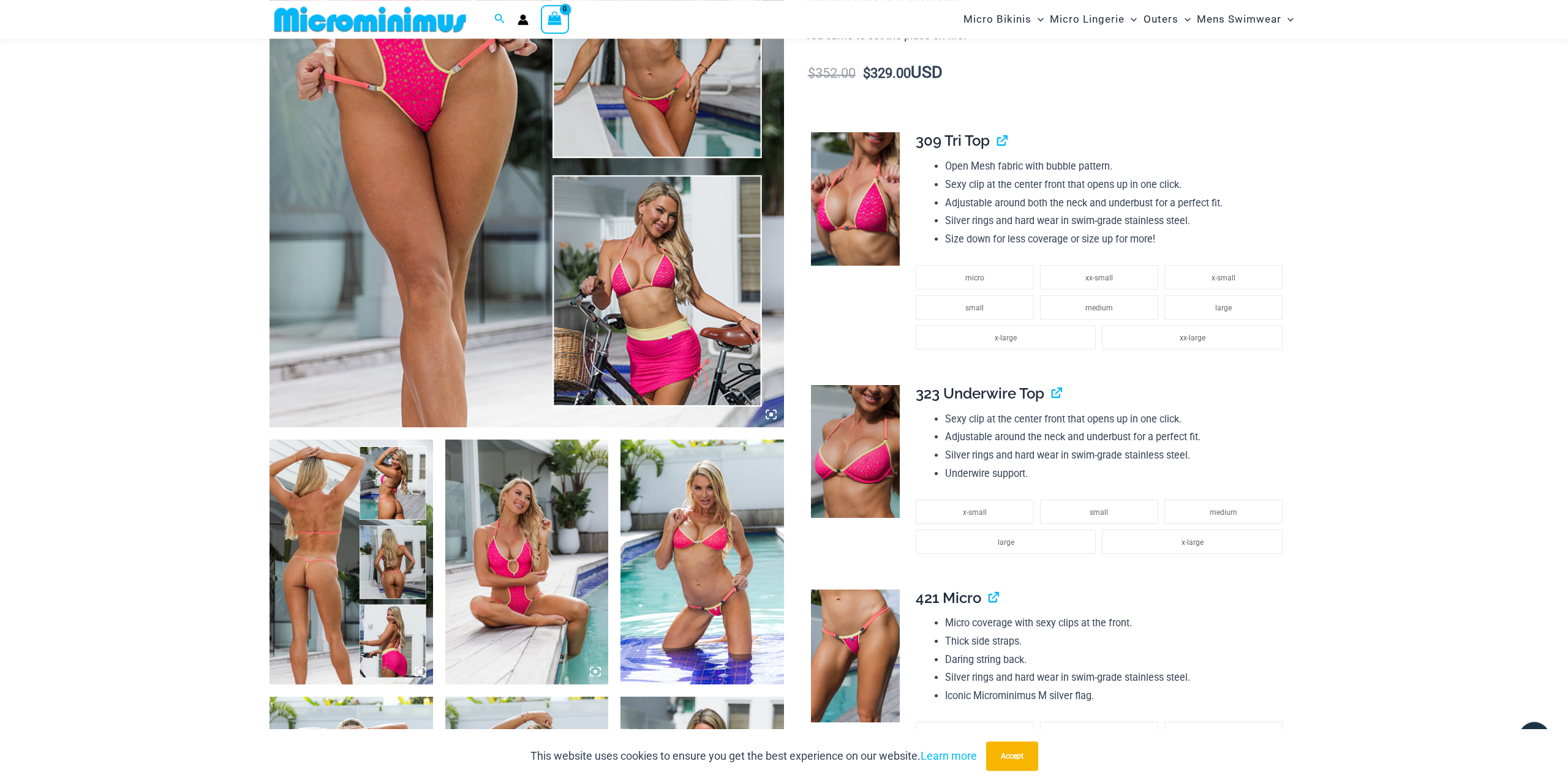
click at [334, 510] on img at bounding box center [351, 562] width 164 height 245
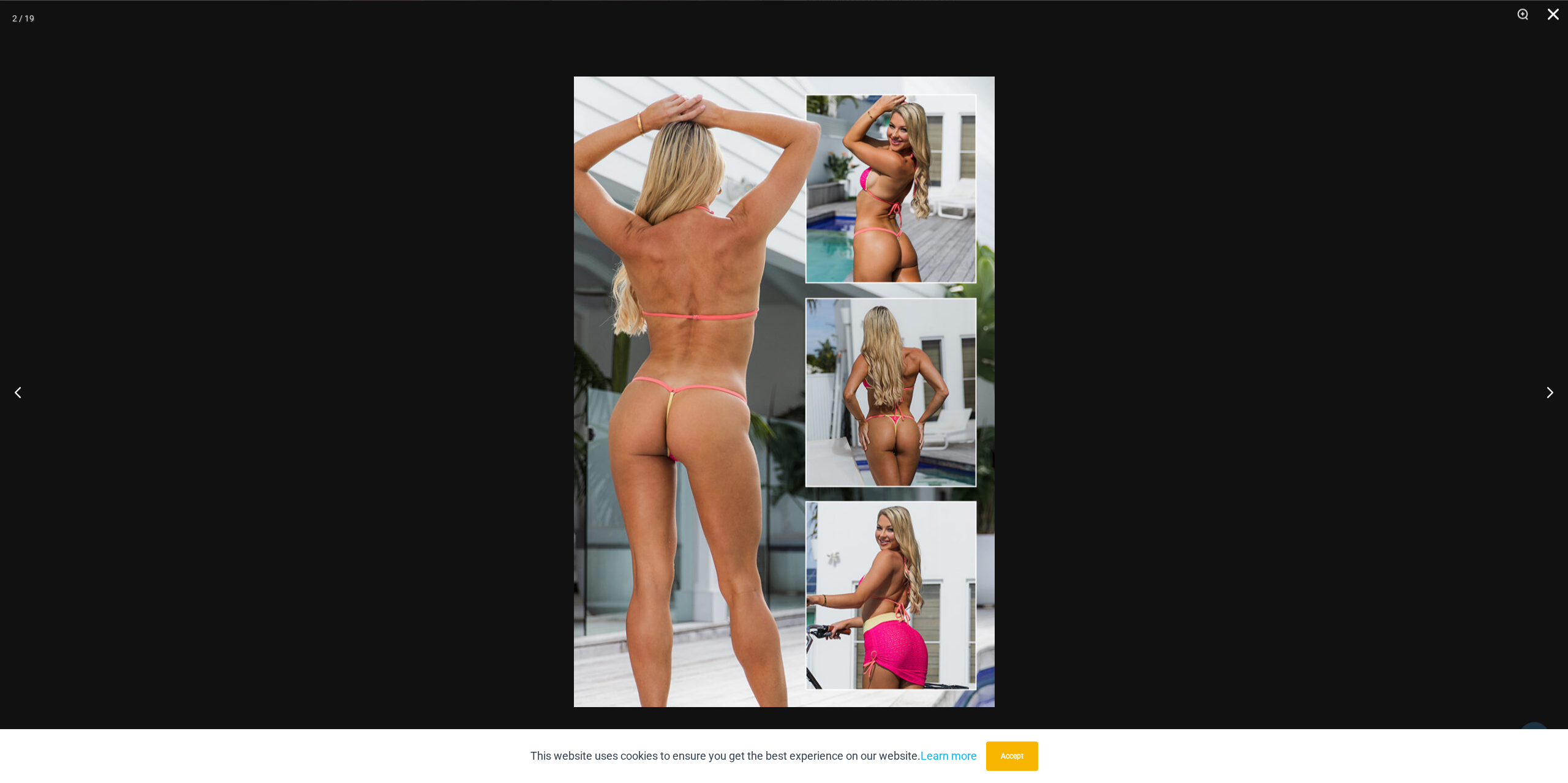
click at [1548, 12] on button "Close" at bounding box center [1548, 18] width 31 height 36
